Goal: Check status: Check status

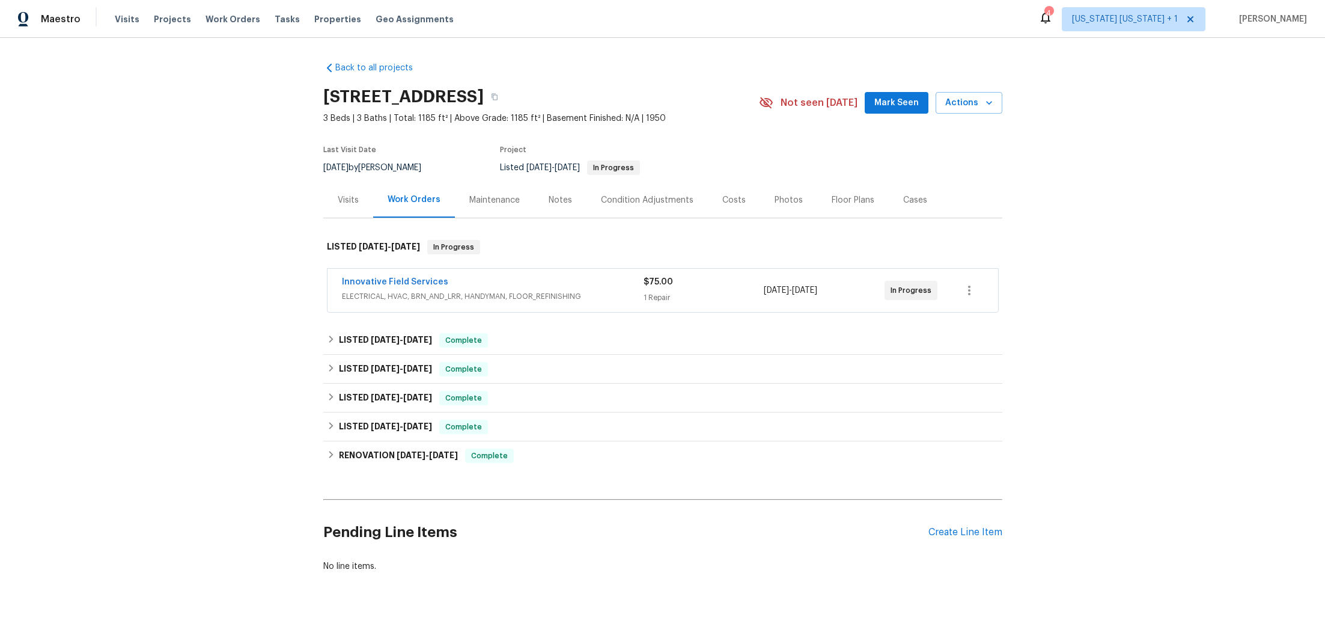
click at [519, 290] on span "ELECTRICAL, HVAC, BRN_AND_LRR, HANDYMAN, FLOOR_REFINISHING" at bounding box center [493, 296] width 302 height 12
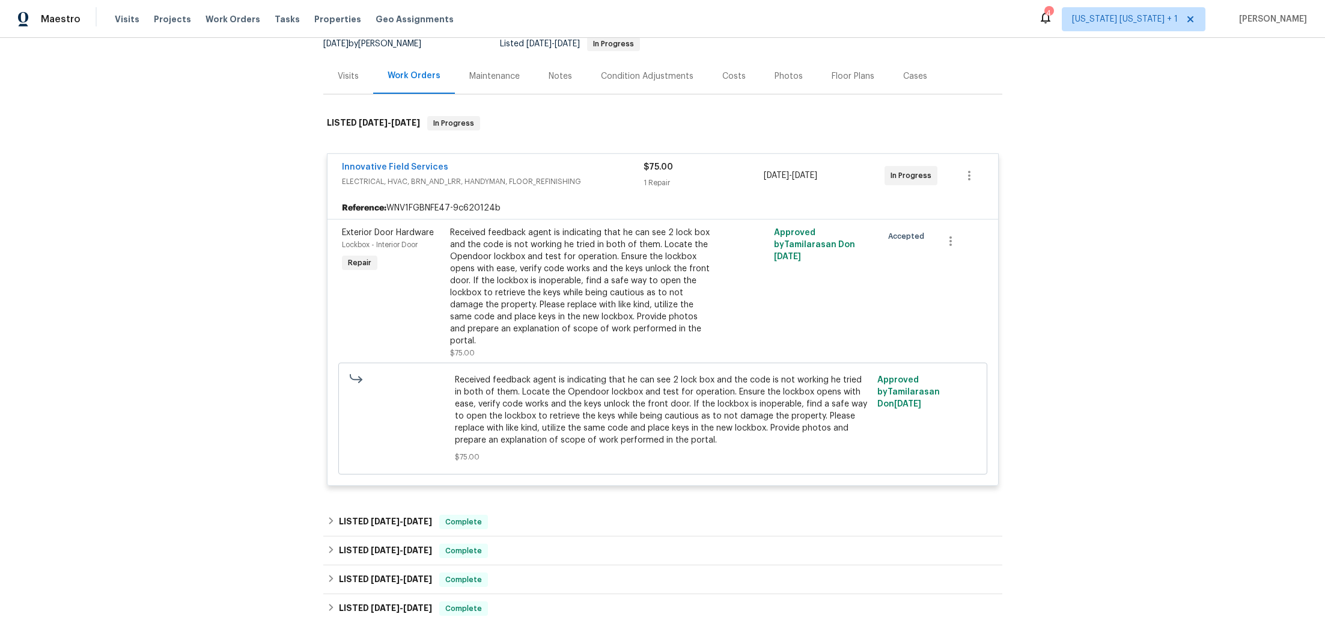
scroll to position [131, 0]
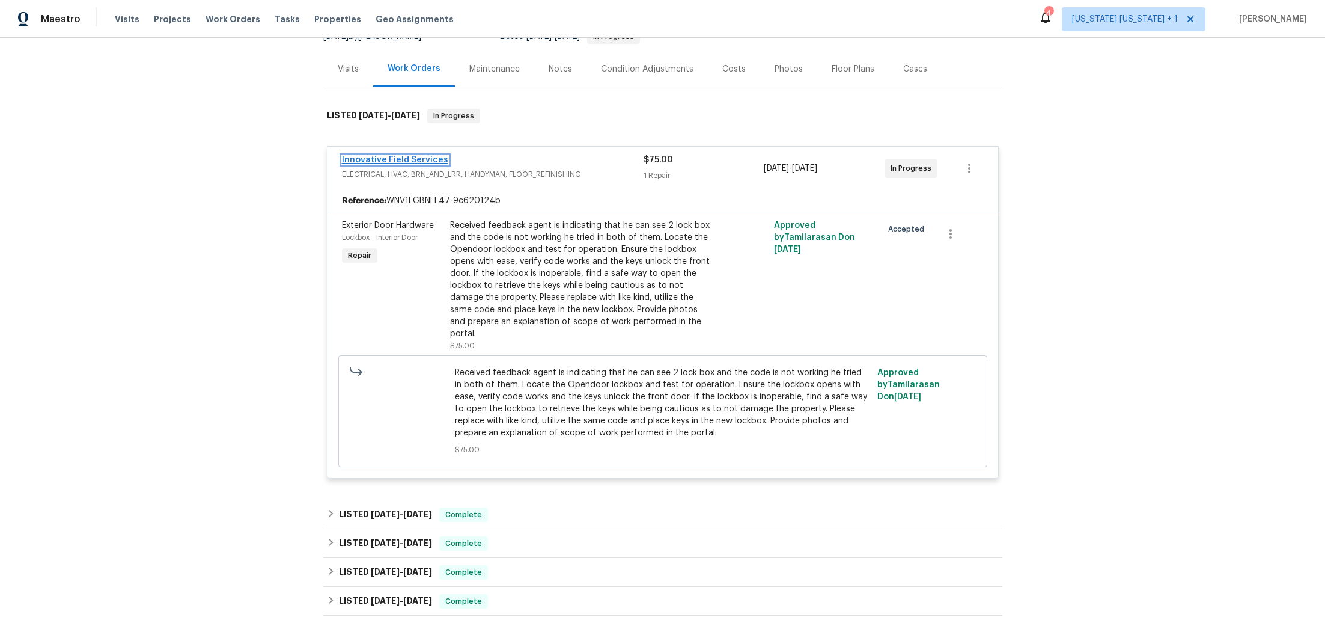
click at [397, 159] on link "Innovative Field Services" at bounding box center [395, 160] width 106 height 8
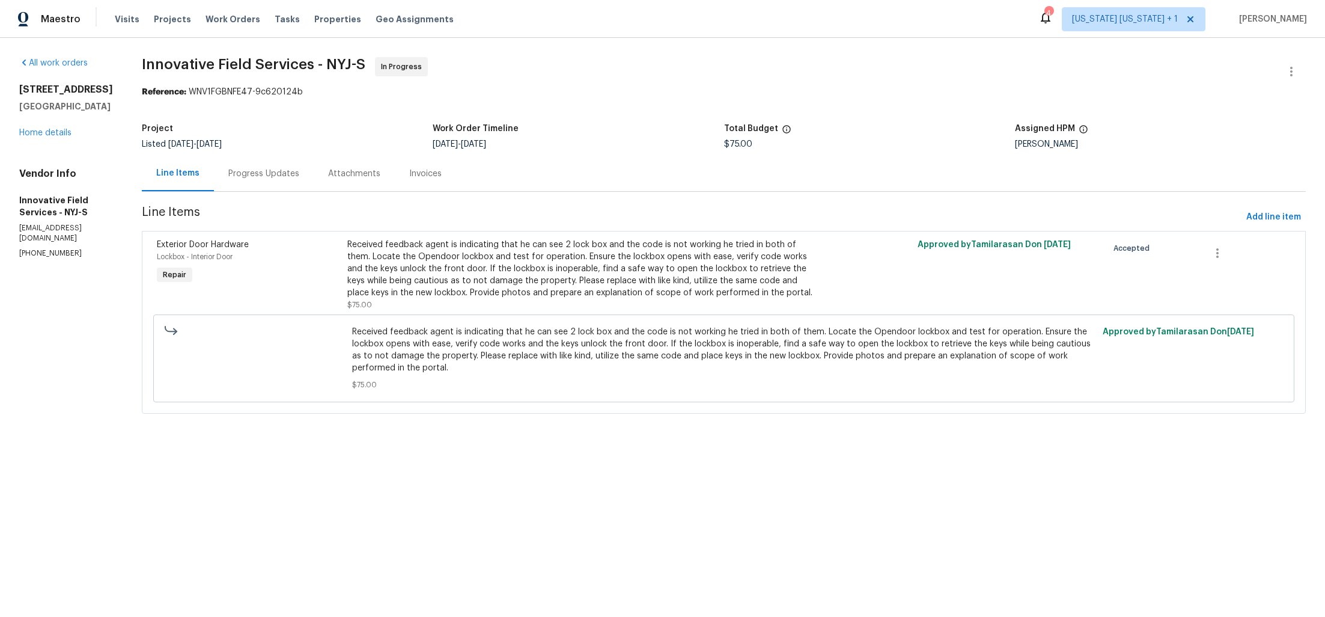
click at [286, 174] on div "Progress Updates" at bounding box center [263, 174] width 71 height 12
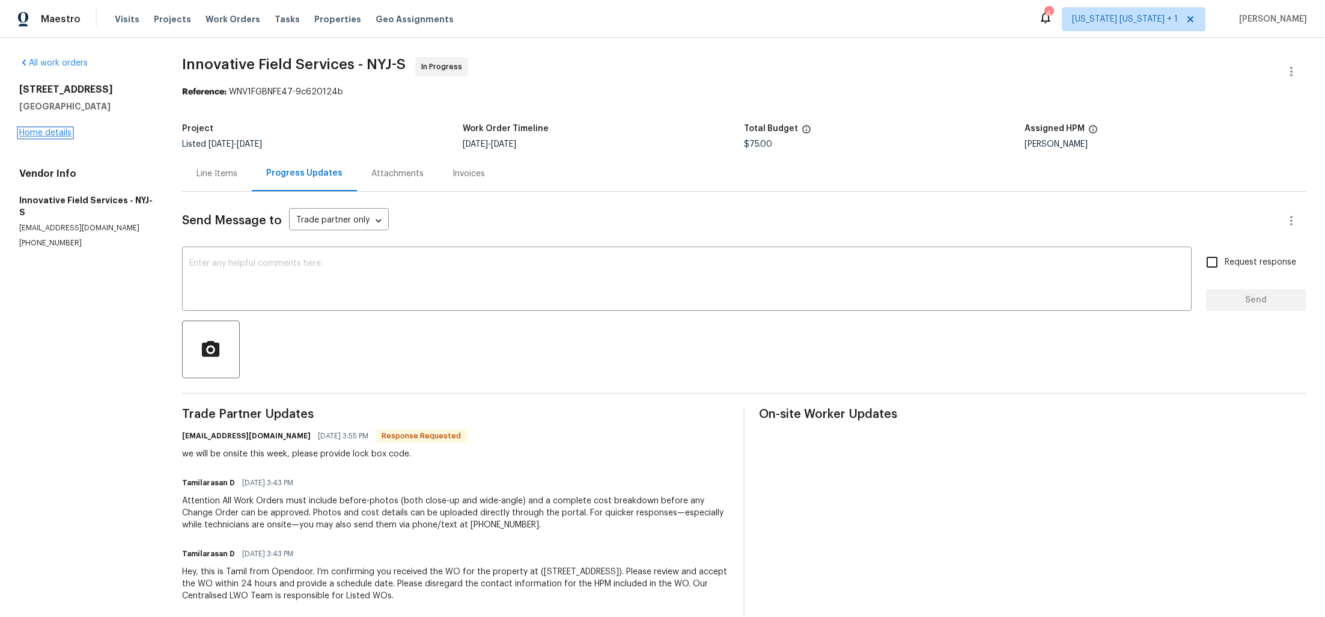
click at [37, 132] on link "Home details" at bounding box center [45, 133] width 52 height 8
